Goal: Check status: Check status

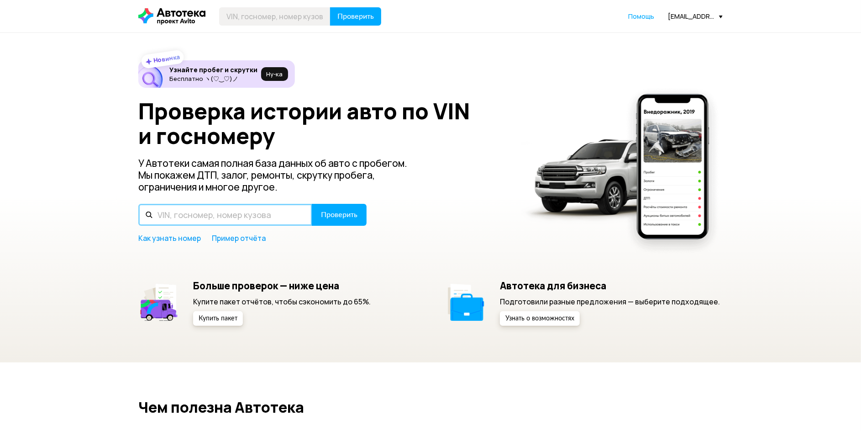
click at [199, 211] on input "text" at bounding box center [225, 215] width 174 height 22
paste input "А495СО123"
type input "А495СО123"
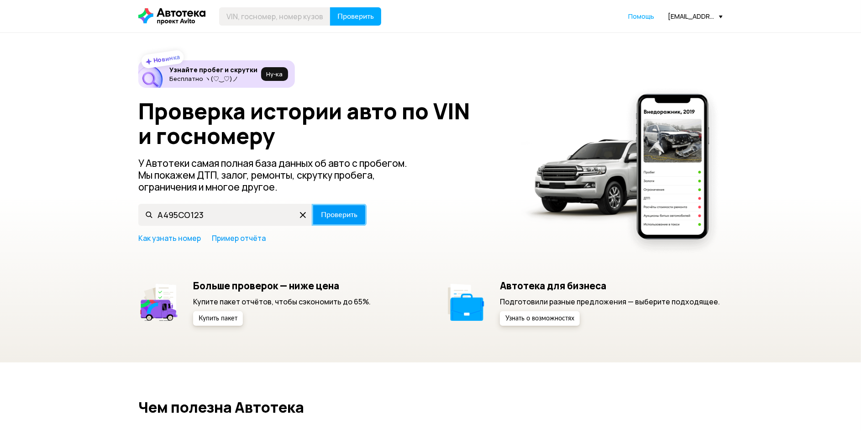
click at [344, 215] on span "Проверить" at bounding box center [339, 214] width 37 height 7
click at [204, 201] on div "Проверка истории авто по VIN и госномеру У Автотеки самая полная база данных об…" at bounding box center [430, 171] width 584 height 144
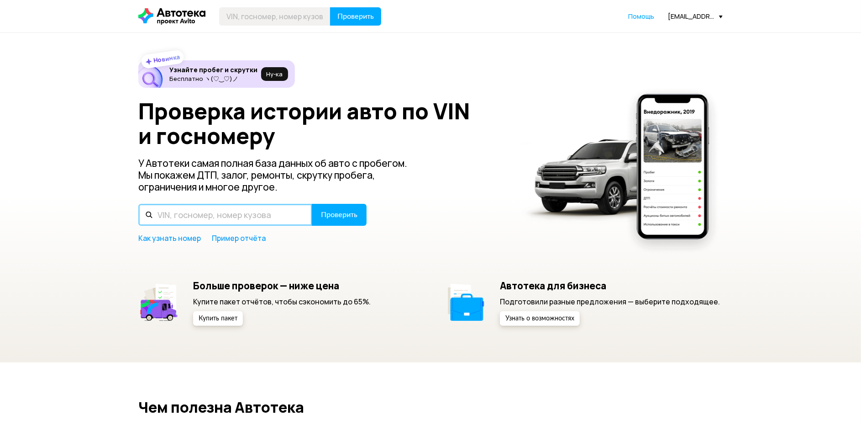
click at [201, 216] on input "text" at bounding box center [225, 215] width 174 height 22
type input "А495СО123"
click at [312, 204] on button "Проверить" at bounding box center [339, 215] width 55 height 22
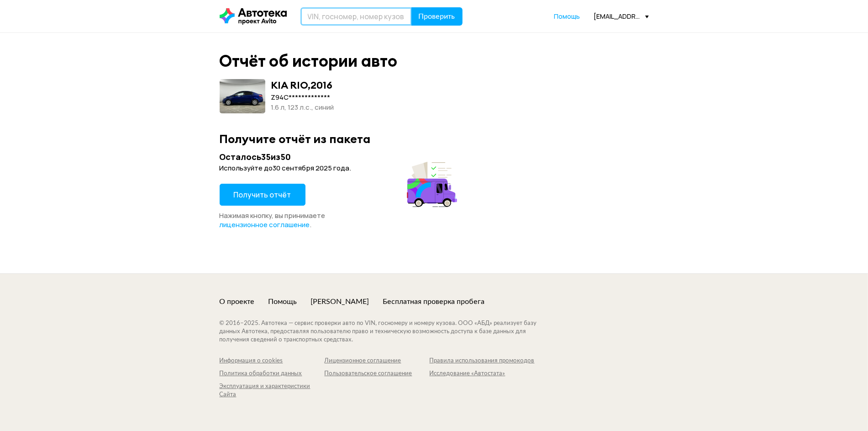
click at [357, 14] on input "text" at bounding box center [355, 16] width 111 height 18
paste input "LMGKTILB6M1081376"
type input "LMGKTILB6M1081376"
click at [447, 19] on span "Проверить" at bounding box center [437, 16] width 37 height 7
